Goal: Information Seeking & Learning: Learn about a topic

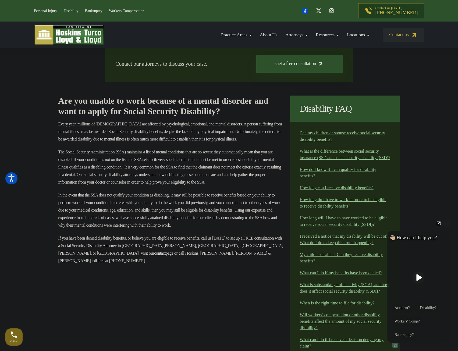
scroll to position [161, 0]
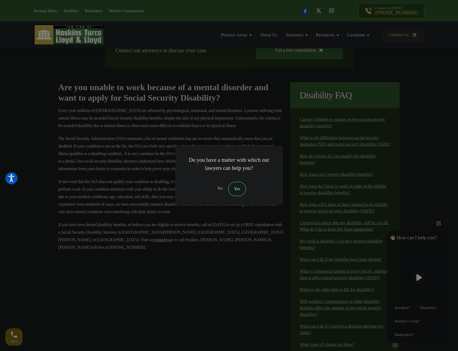
click at [233, 272] on div "Do you have a matter with which our lawyers can help you? No Yes" at bounding box center [229, 175] width 458 height 351
click at [220, 186] on link "No" at bounding box center [220, 189] width 16 height 15
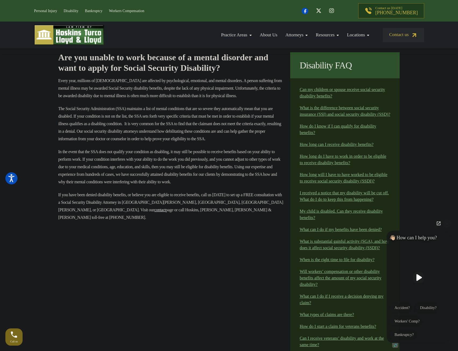
scroll to position [215, 0]
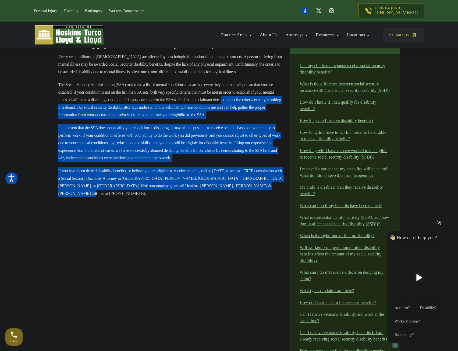
drag, startPoint x: 57, startPoint y: 108, endPoint x: 256, endPoint y: 223, distance: 229.5
click at [263, 214] on div "Are you unable to work because of a mental disorder and want to apply for Socia…" at bounding box center [171, 256] width 232 height 456
click at [239, 229] on div "Are you unable to work because of a mental disorder and want to apply for Socia…" at bounding box center [171, 256] width 232 height 456
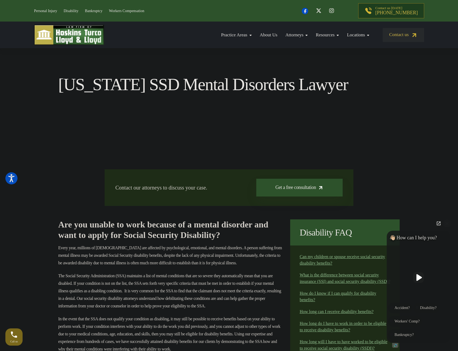
scroll to position [27, 0]
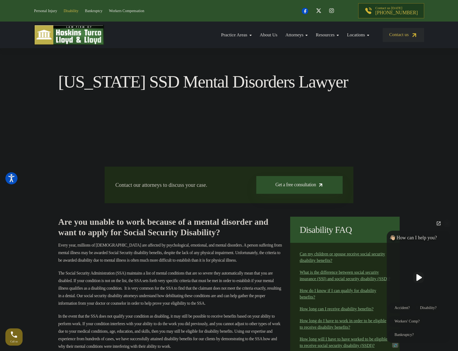
click at [77, 12] on link "Disability" at bounding box center [71, 11] width 15 height 4
click at [71, 11] on link "Disability" at bounding box center [71, 11] width 15 height 4
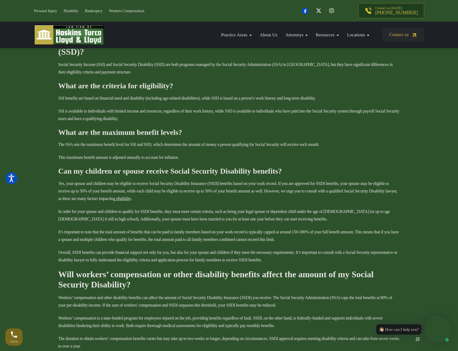
scroll to position [1023, 0]
